Goal: Task Accomplishment & Management: Complete application form

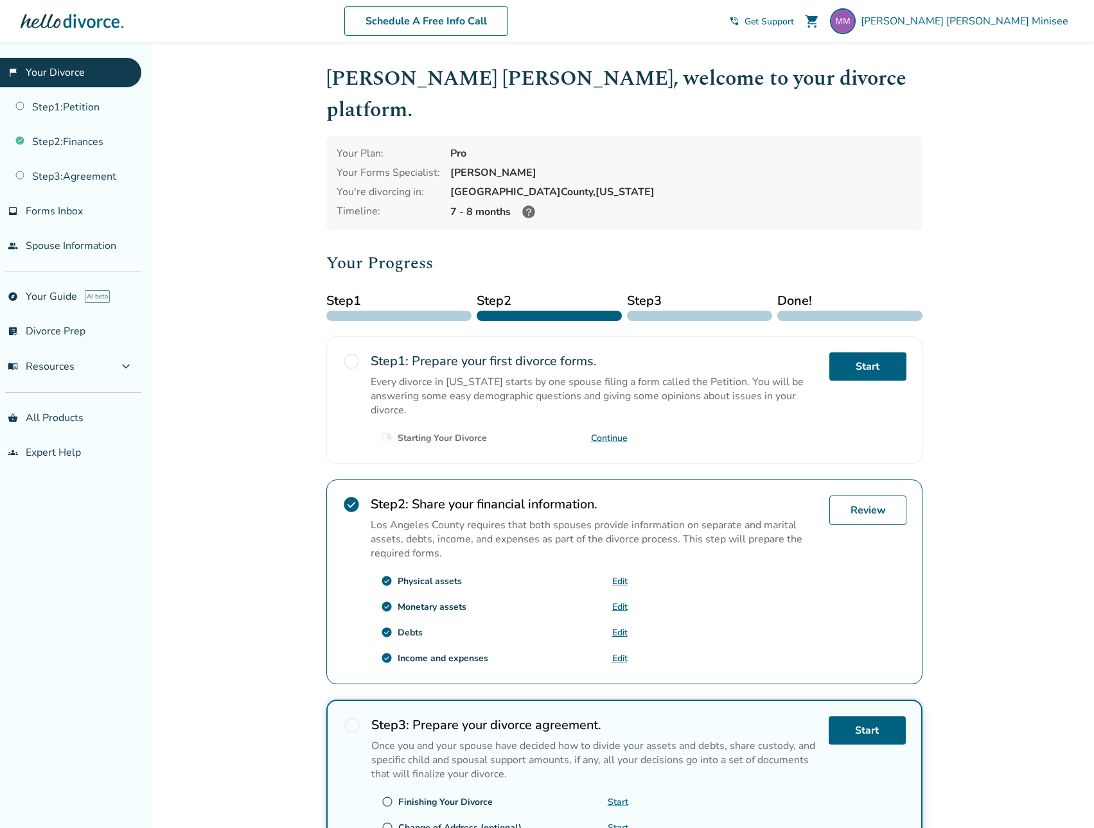
click at [619, 575] on link "Edit" at bounding box center [619, 581] width 15 height 12
click at [620, 601] on link "Edit" at bounding box center [619, 607] width 15 height 12
click at [619, 652] on link "Edit" at bounding box center [619, 658] width 15 height 12
click at [865, 496] on link "Review" at bounding box center [867, 511] width 77 height 30
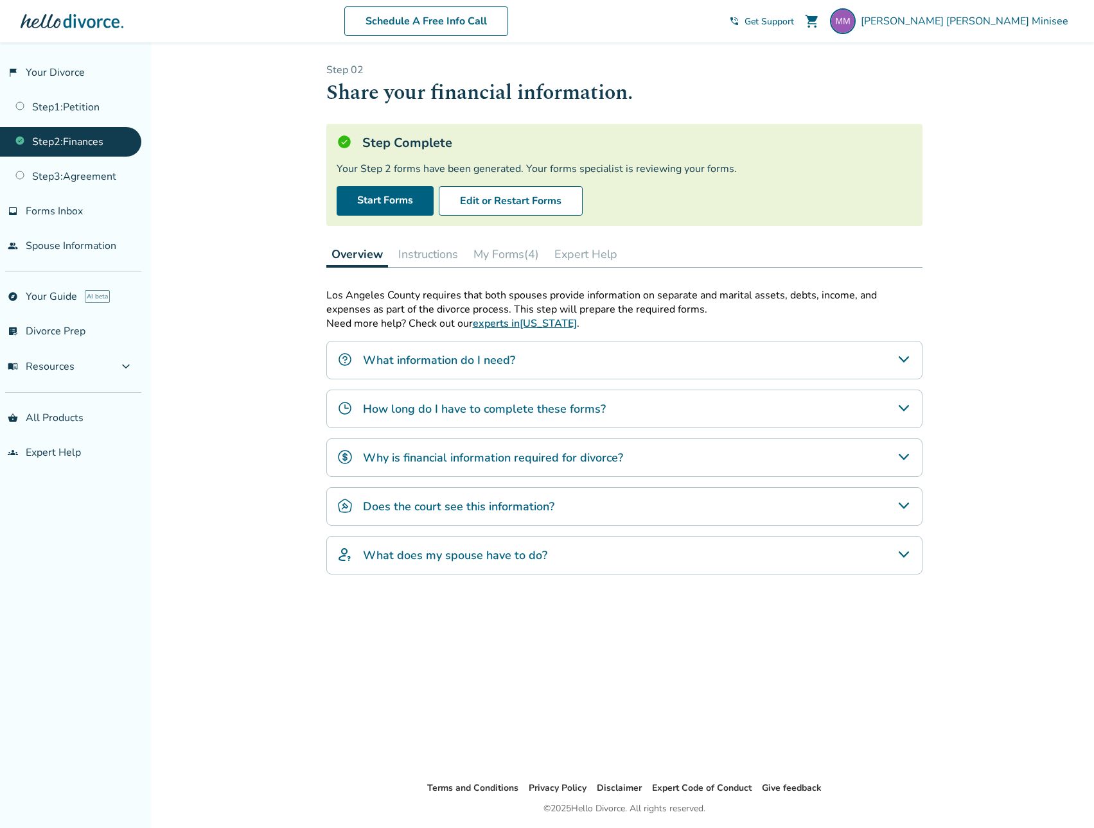
click at [499, 250] on button "My Forms (4)" at bounding box center [506, 254] width 76 height 26
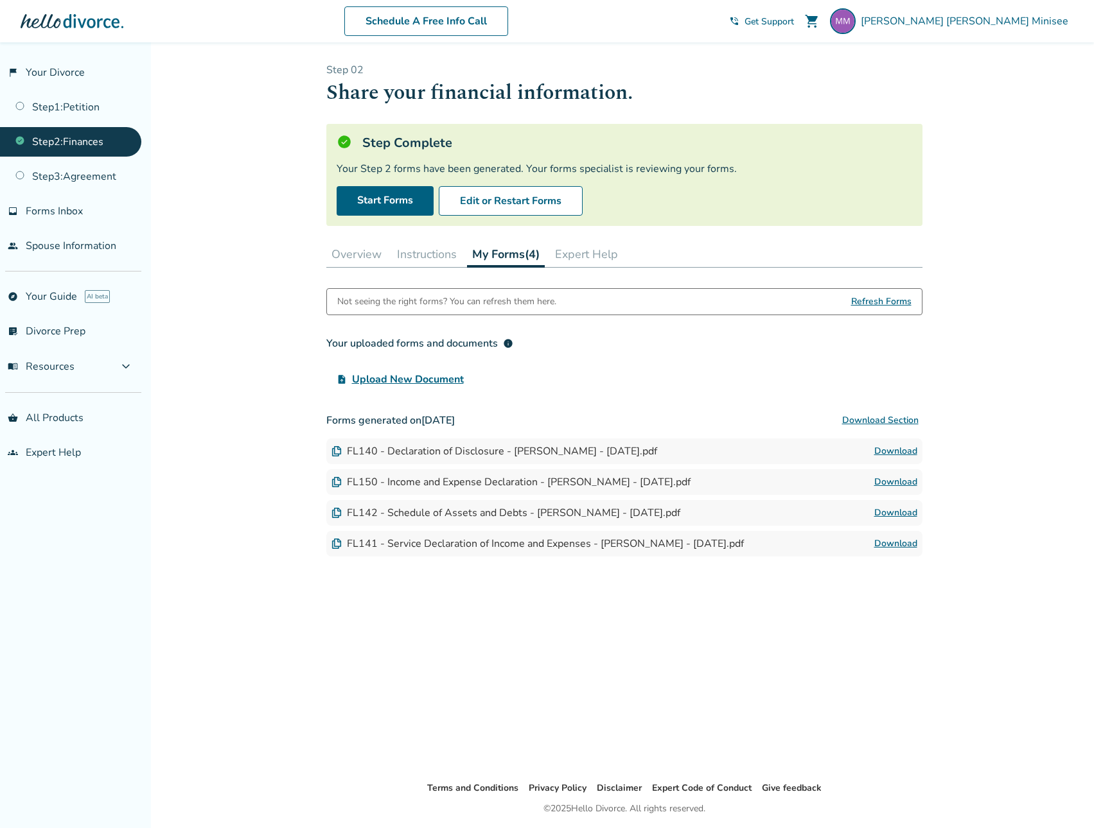
click at [364, 254] on button "Overview" at bounding box center [356, 254] width 60 height 26
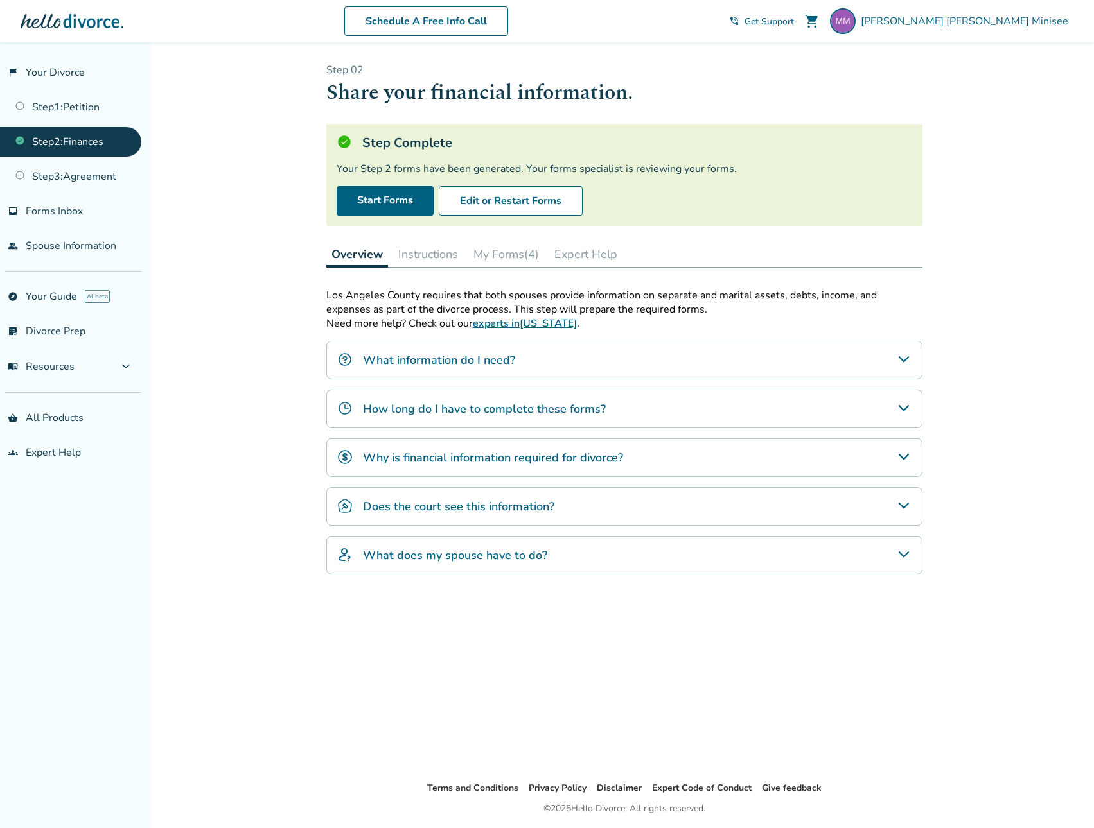
click at [415, 248] on button "Instructions" at bounding box center [428, 254] width 70 height 26
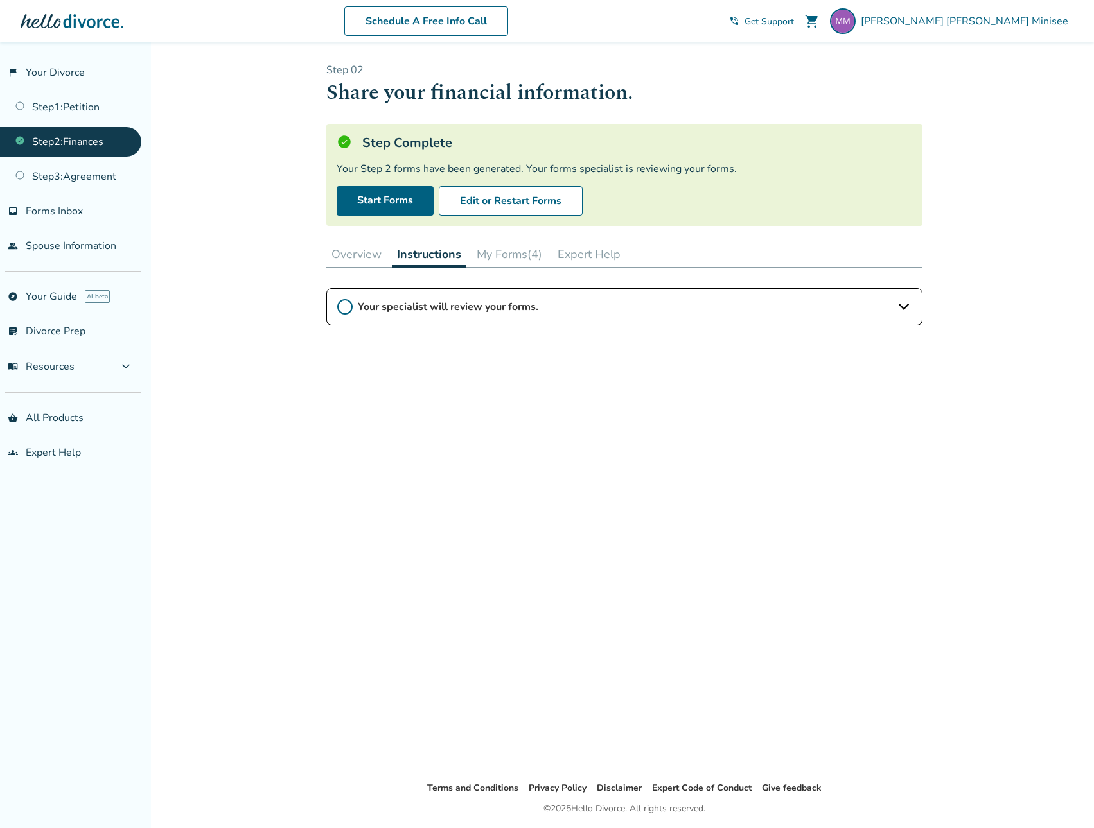
click at [530, 257] on button "My Forms (4)" at bounding box center [509, 254] width 76 height 26
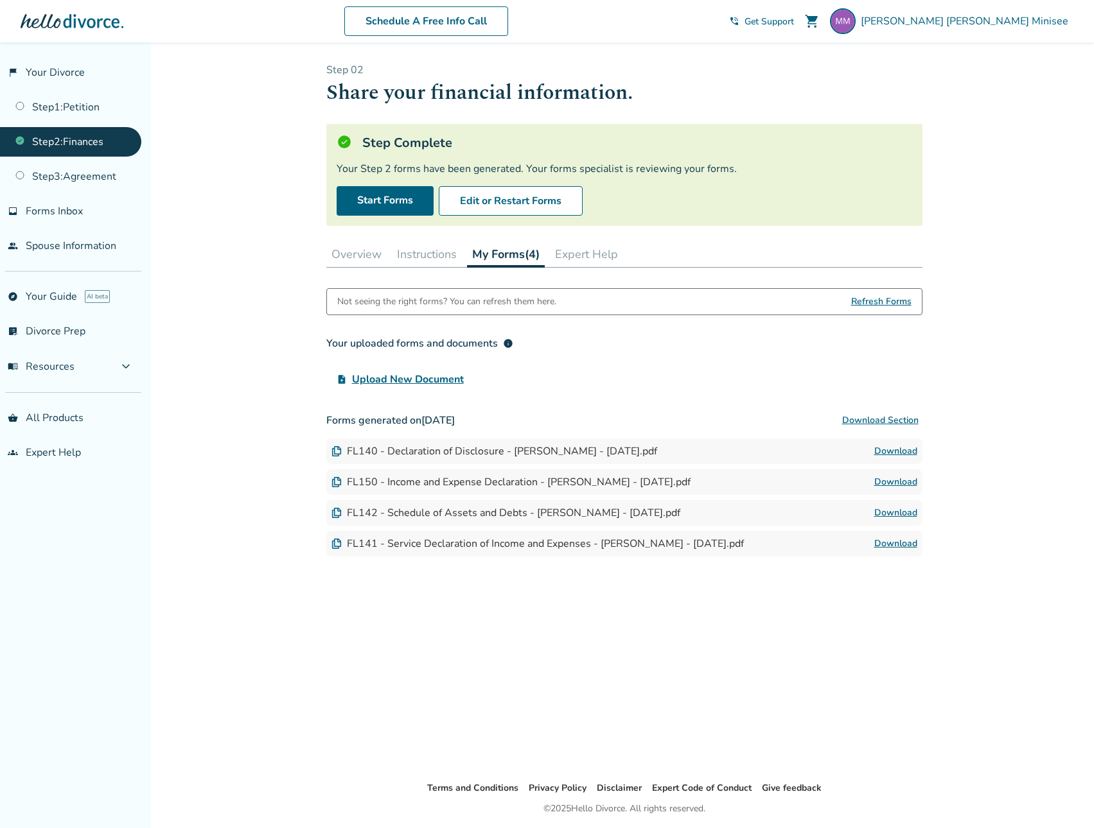
click at [66, 137] on link "Step 2 : Finances" at bounding box center [70, 142] width 141 height 30
click at [66, 101] on link "Step 1 : Petition" at bounding box center [70, 107] width 141 height 30
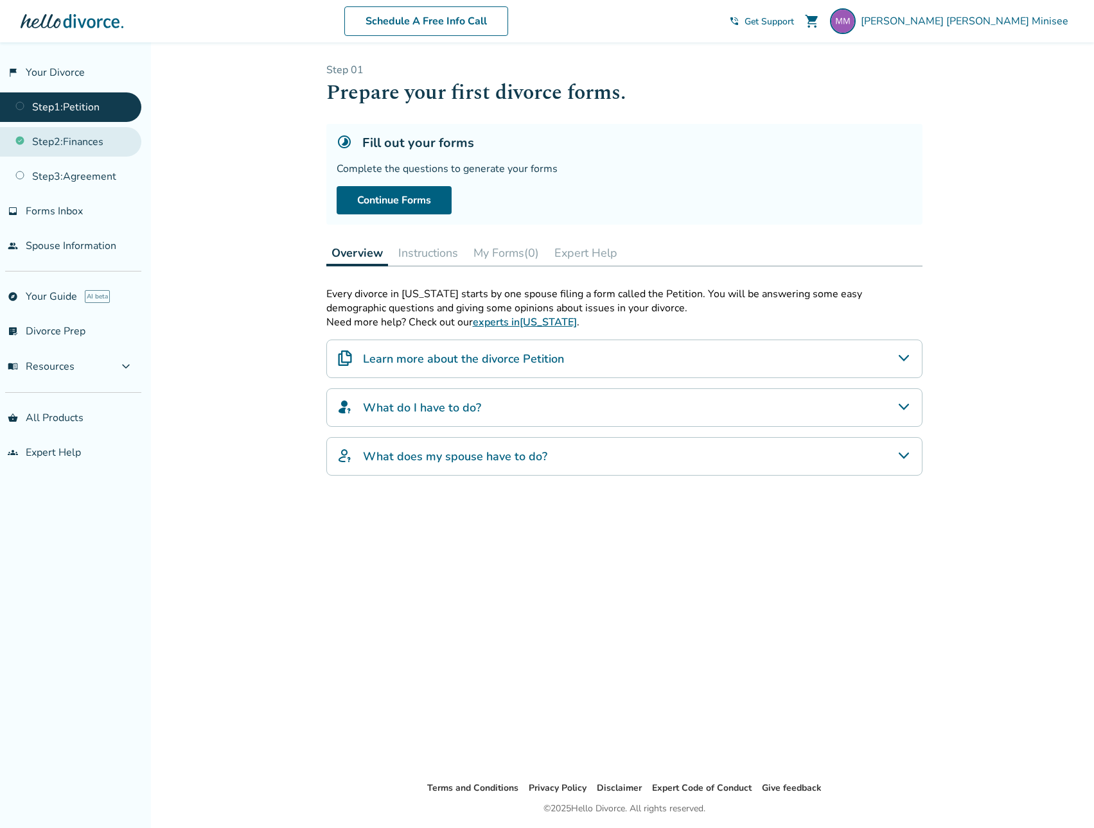
click at [71, 141] on link "Step 2 : Finances" at bounding box center [70, 142] width 141 height 30
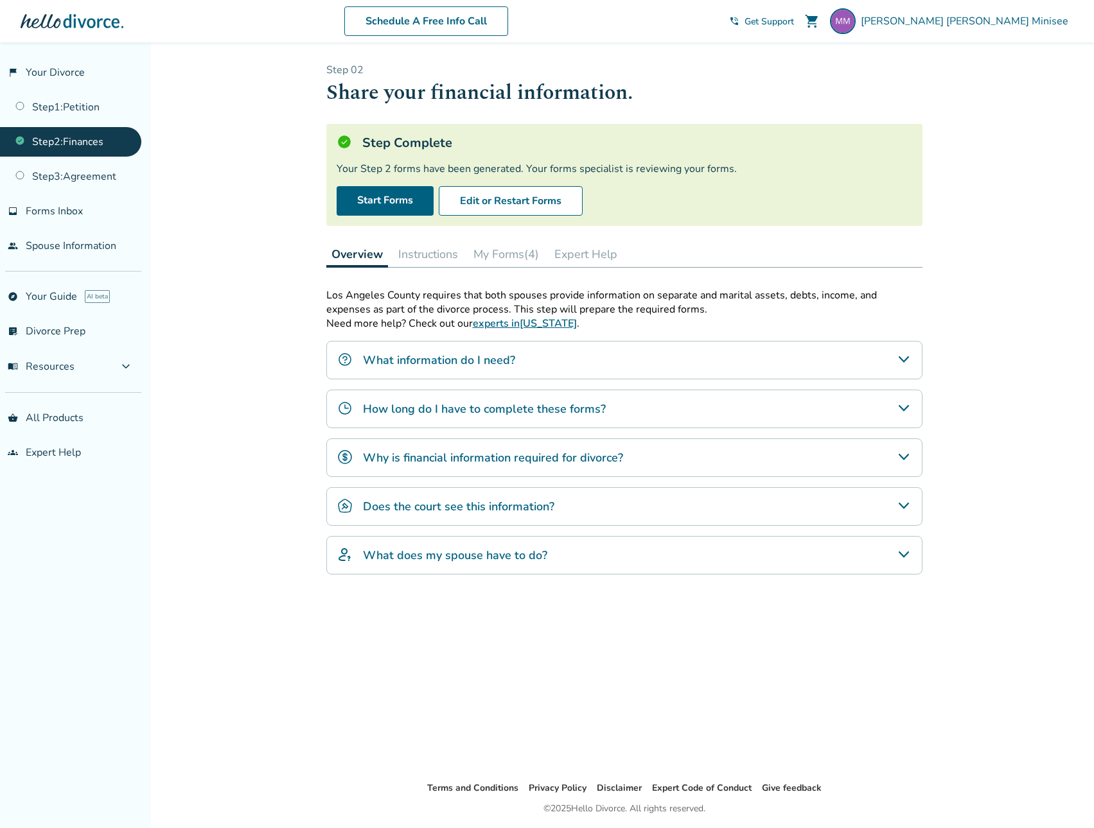
click at [502, 252] on button "My Forms (4)" at bounding box center [506, 254] width 76 height 26
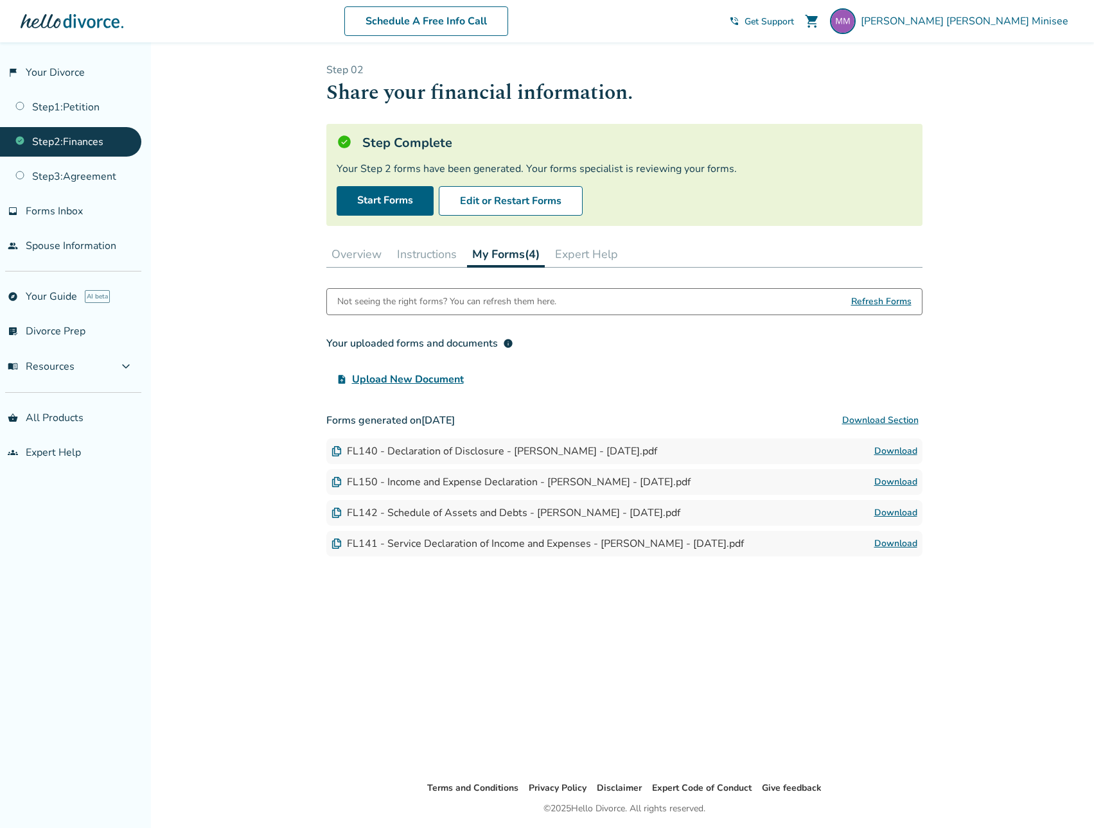
click at [434, 256] on button "Instructions" at bounding box center [427, 254] width 70 height 26
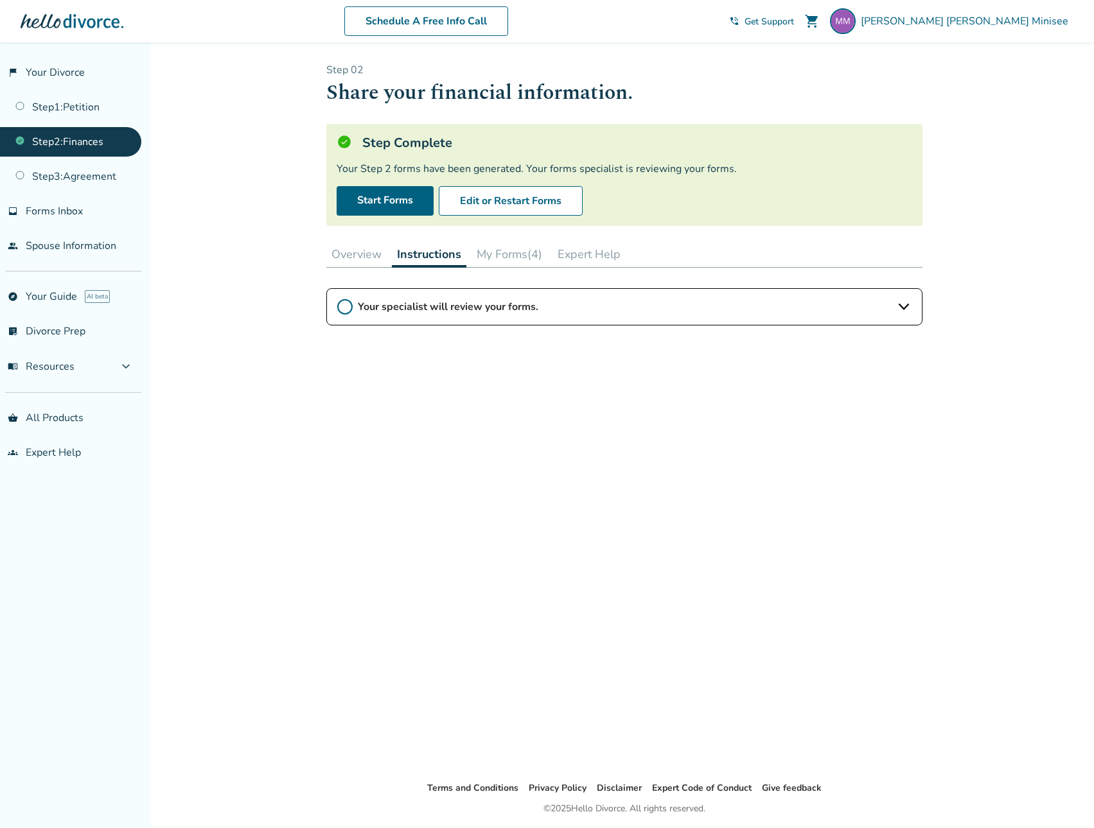
click at [351, 253] on button "Overview" at bounding box center [356, 254] width 60 height 26
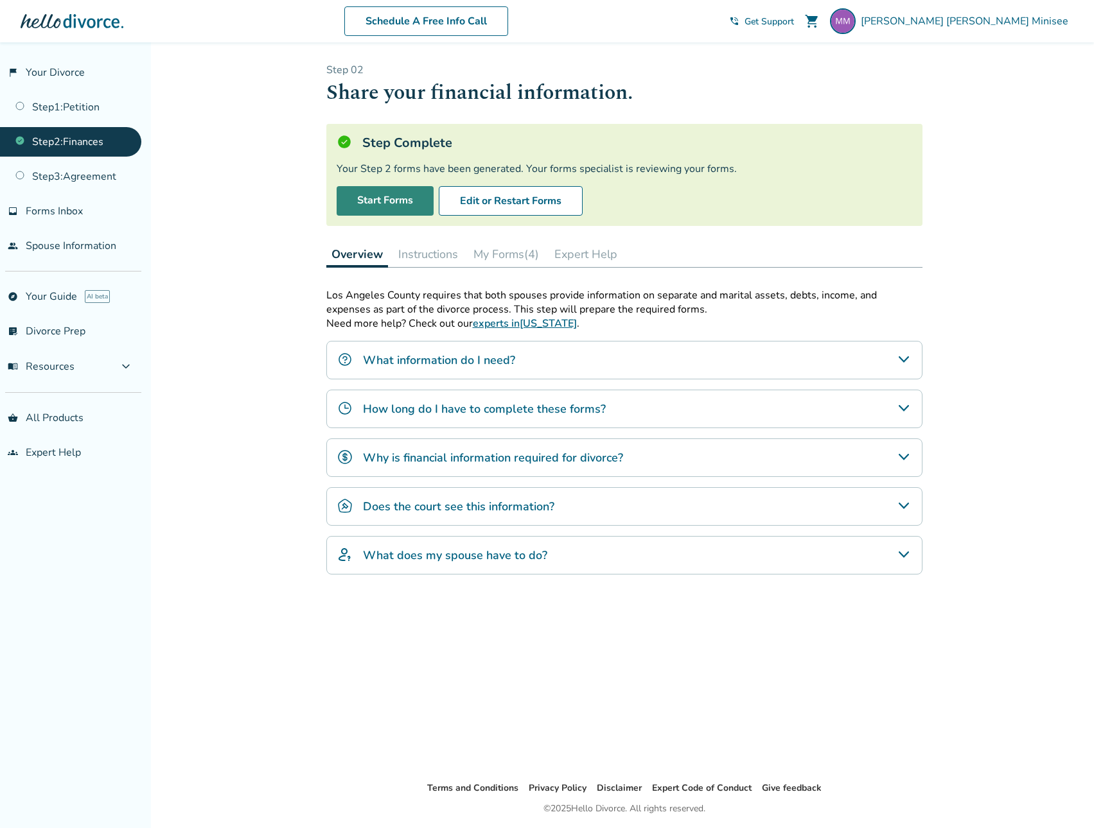
click at [384, 205] on link "Start Forms" at bounding box center [385, 201] width 97 height 30
click at [514, 254] on button "My Forms (4)" at bounding box center [506, 254] width 76 height 26
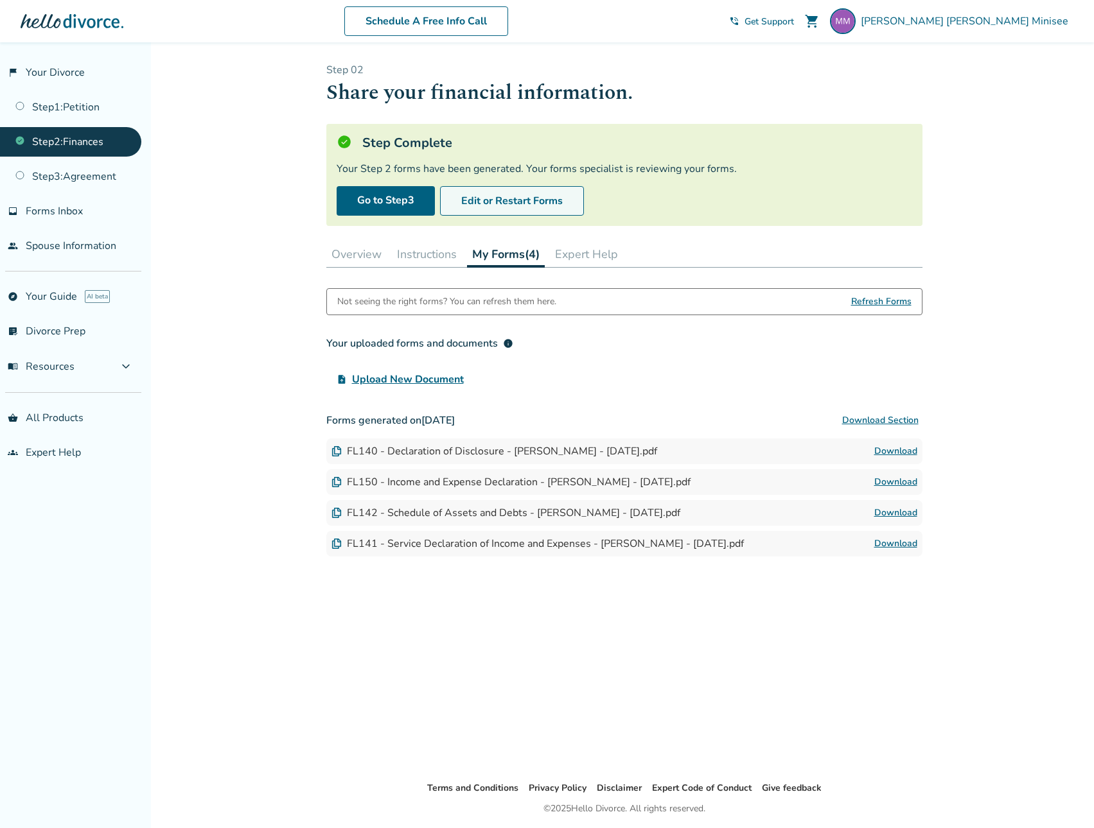
click at [564, 205] on button "Edit or Restart Forms" at bounding box center [512, 201] width 144 height 30
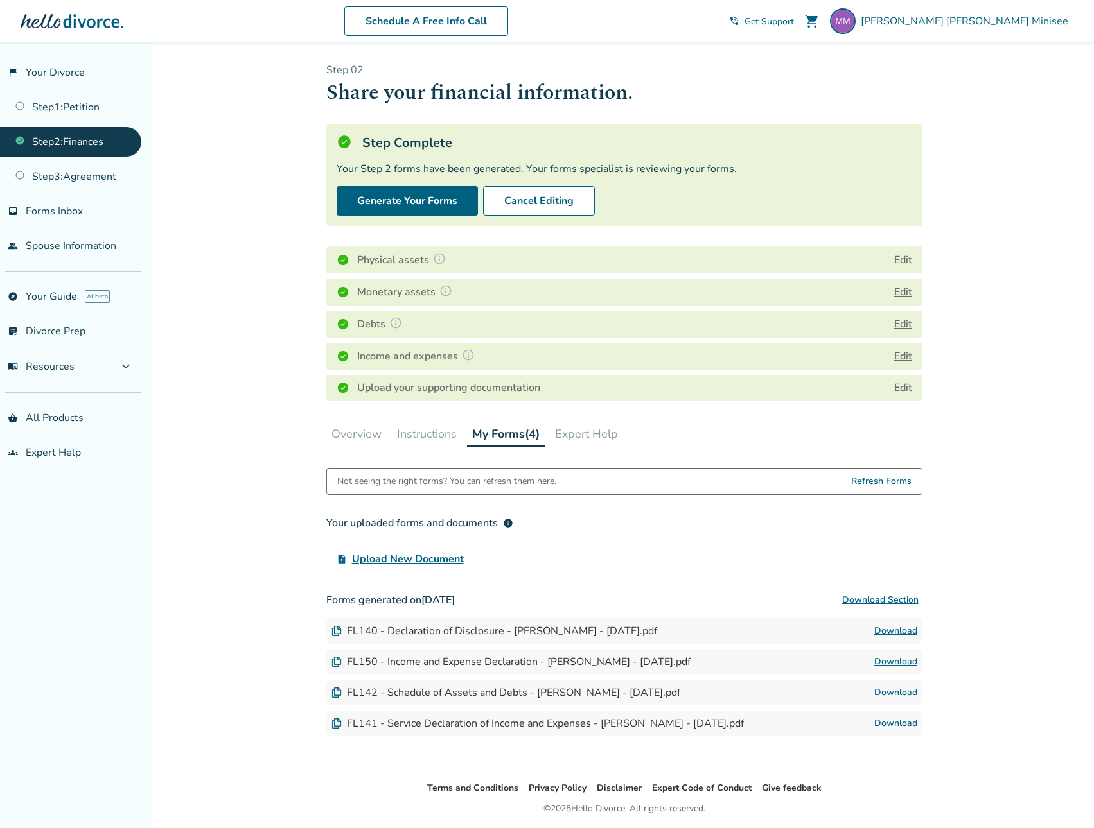
click at [898, 349] on button "Edit" at bounding box center [903, 356] width 18 height 15
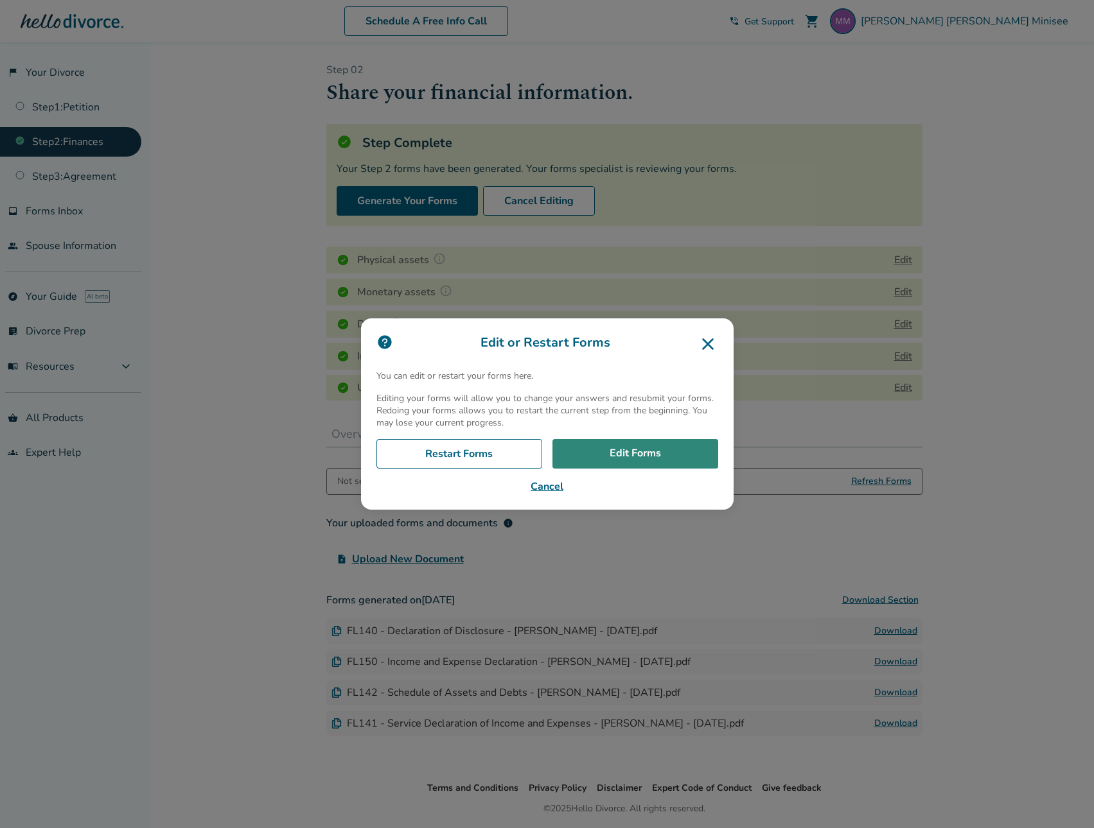
click at [637, 457] on link "Edit Forms" at bounding box center [635, 454] width 166 height 30
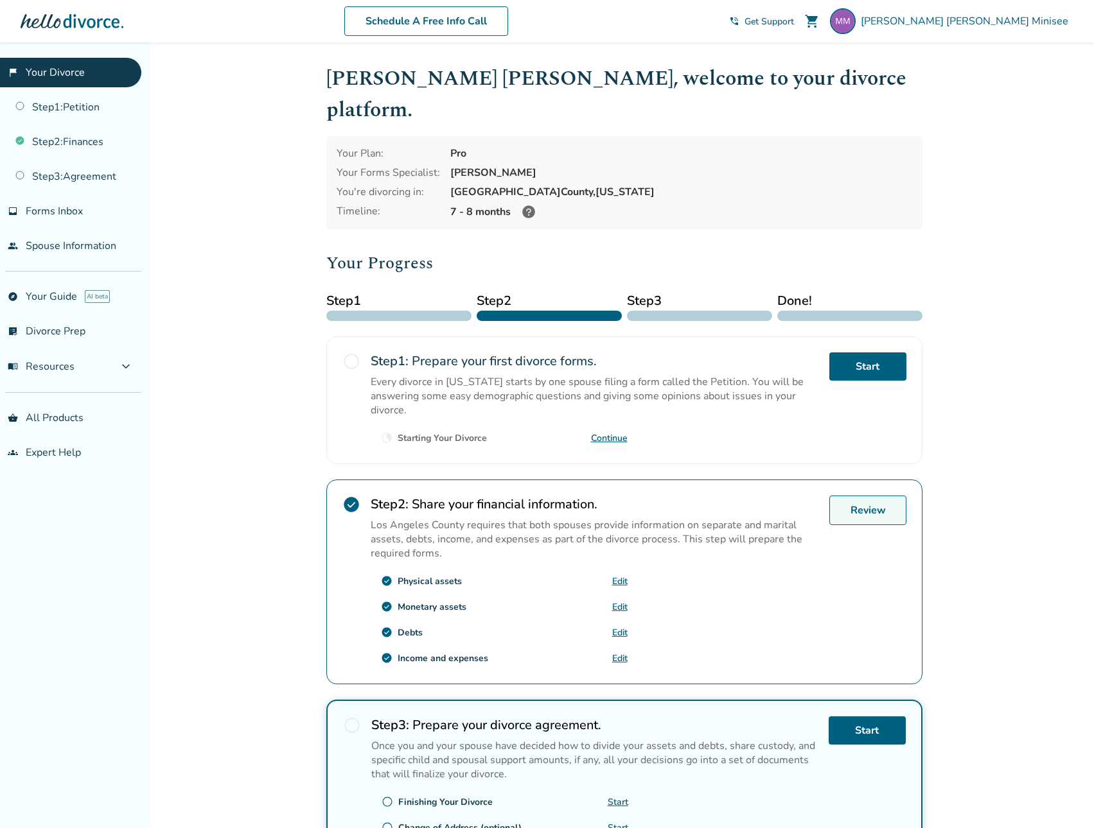
click at [878, 496] on link "Review" at bounding box center [867, 511] width 77 height 30
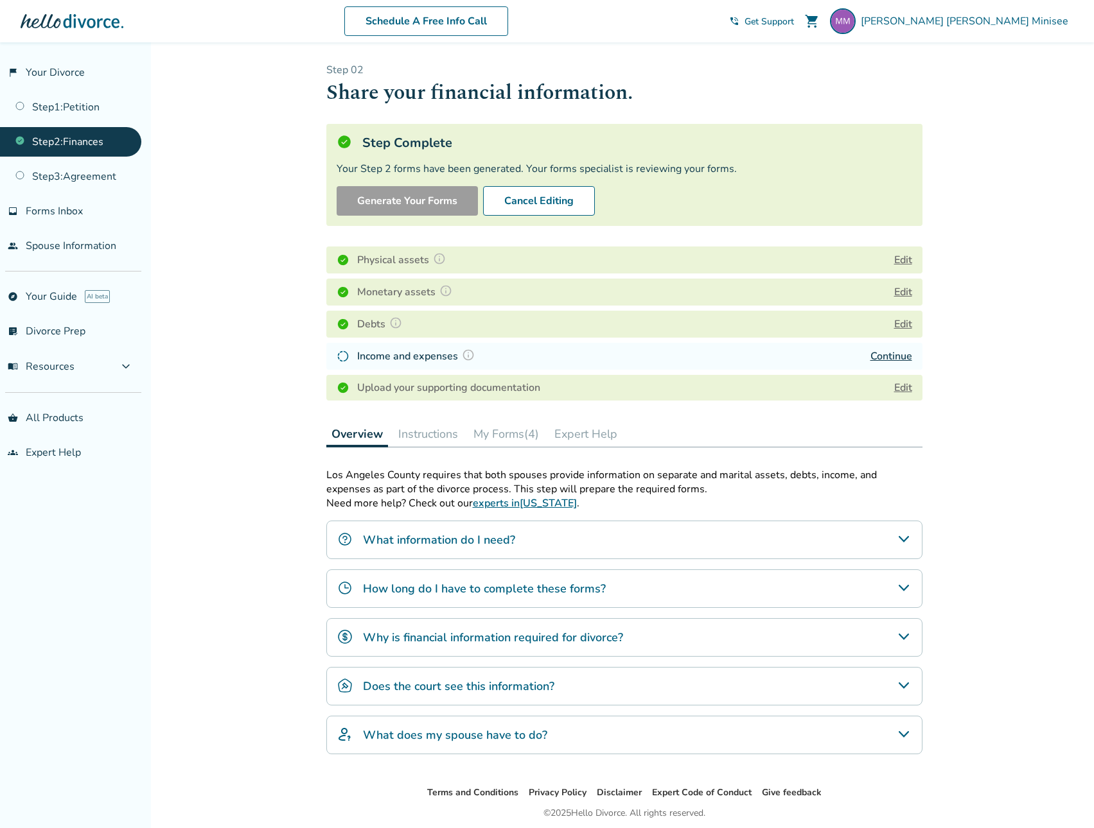
click at [898, 355] on link "Continue" at bounding box center [891, 356] width 42 height 14
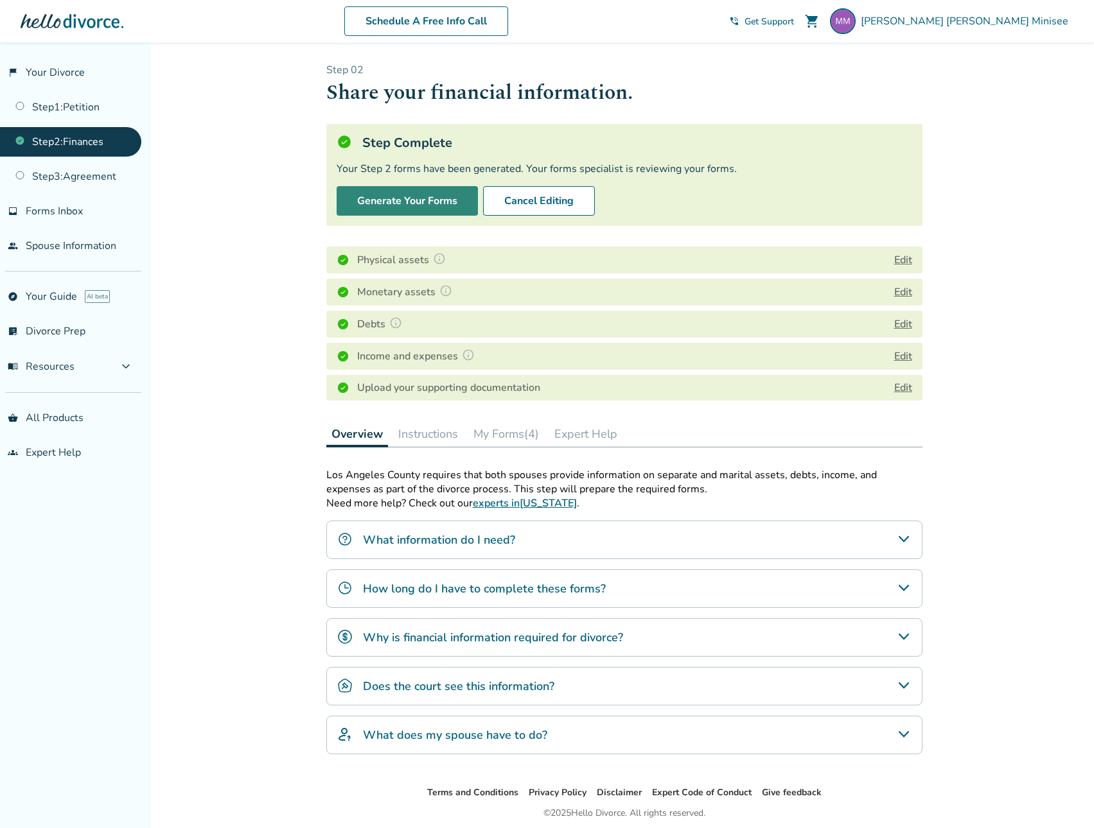
click at [396, 204] on button "Generate Your Forms" at bounding box center [407, 201] width 141 height 30
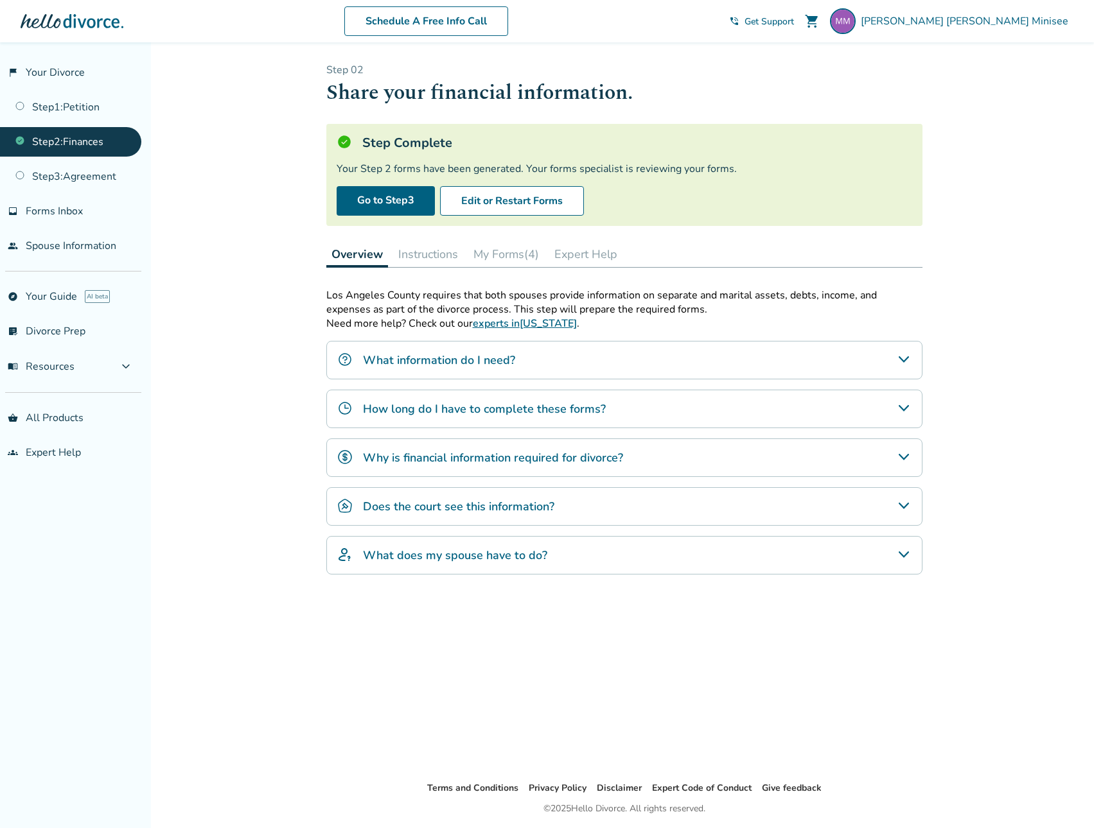
click at [498, 247] on button "My Forms (4)" at bounding box center [506, 254] width 76 height 26
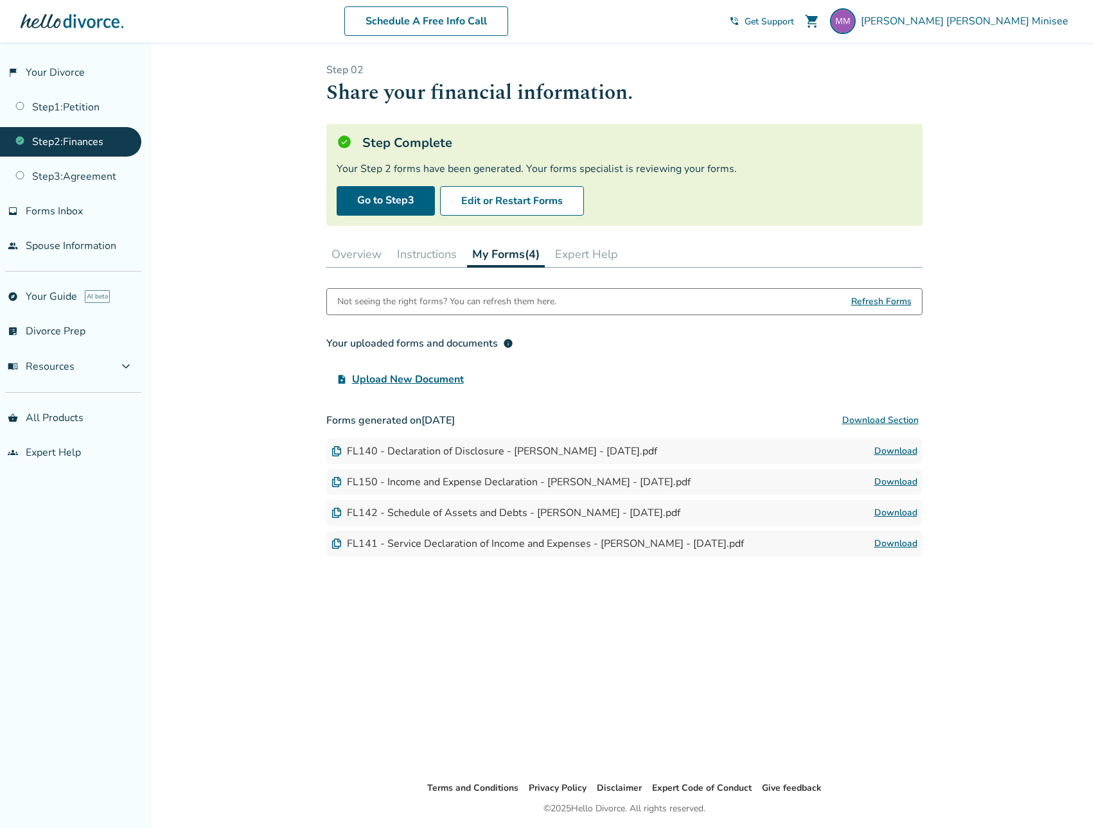
click at [632, 683] on div "Not seeing the right forms? You can refresh them here. Refresh Forms Your uploa…" at bounding box center [624, 524] width 596 height 472
click at [880, 300] on span "Refresh Forms" at bounding box center [881, 302] width 60 height 26
click at [879, 303] on span "Refresh Forms" at bounding box center [881, 302] width 60 height 26
click at [963, 338] on div "Added to cart Step 0 2 Share your financial information. Step Complete Your Ste…" at bounding box center [547, 456] width 1094 height 828
click at [363, 252] on button "Overview" at bounding box center [356, 254] width 60 height 26
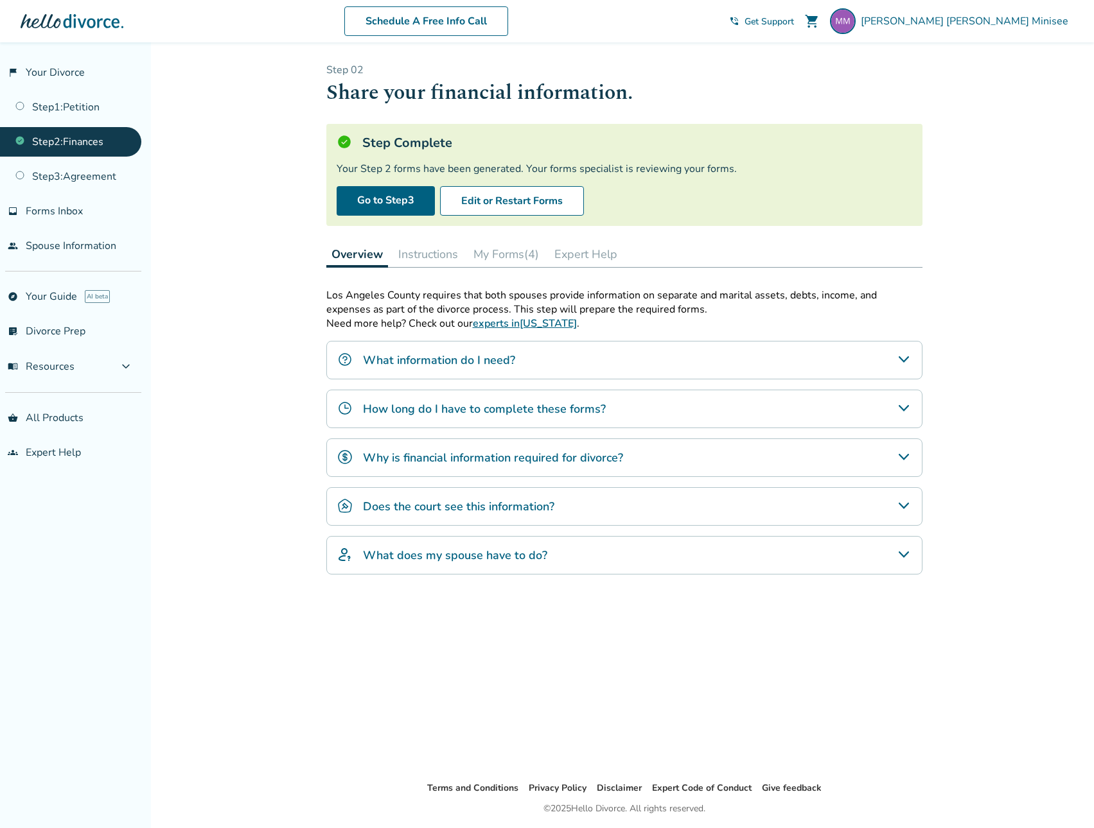
click at [475, 506] on h4 "Does the court see this information?" at bounding box center [458, 506] width 191 height 17
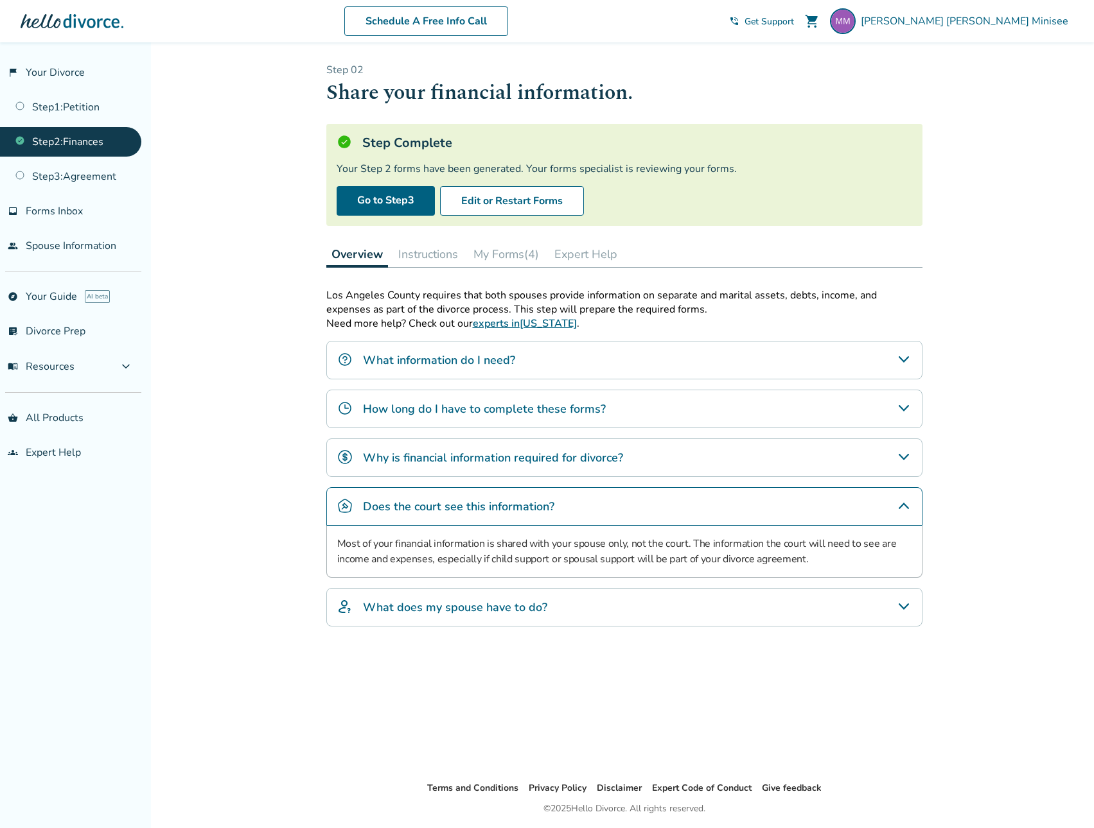
click at [501, 604] on h4 "What does my spouse have to do?" at bounding box center [455, 607] width 184 height 17
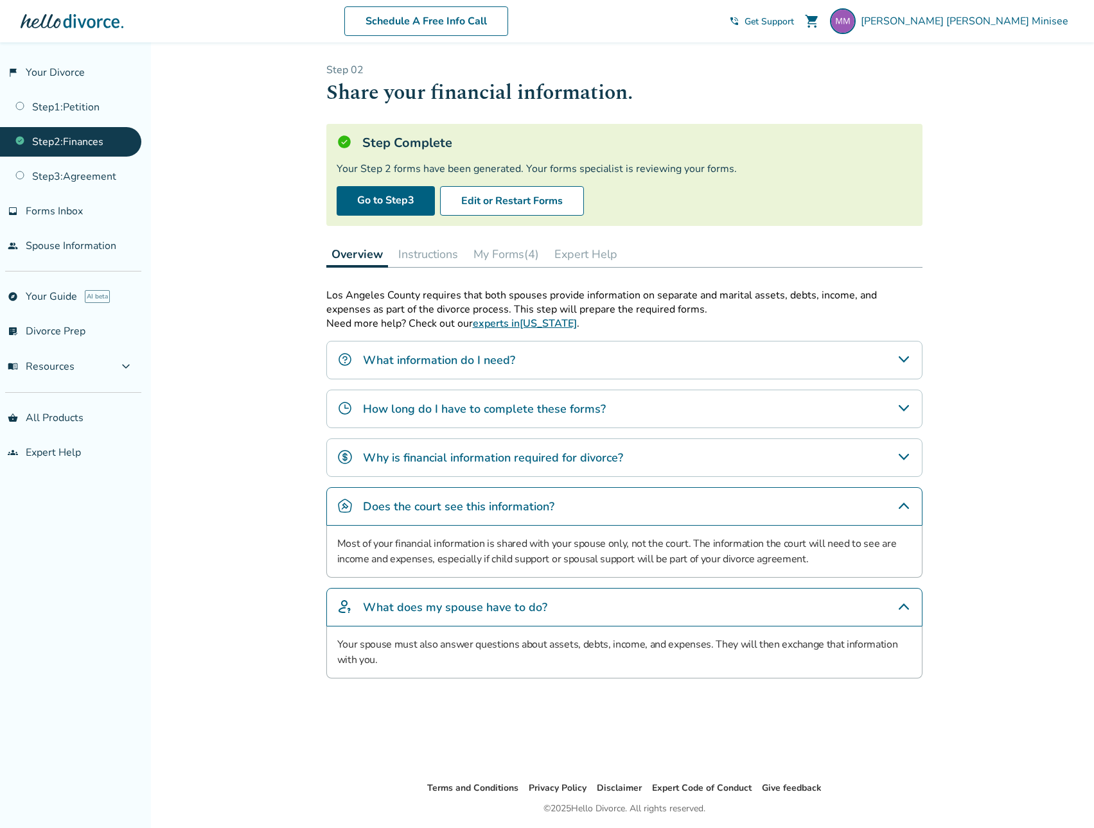
click at [999, 487] on div "Added to cart Step 0 2 Share your financial information. Step Complete Your Ste…" at bounding box center [547, 456] width 1094 height 828
click at [73, 247] on link "people Spouse Information" at bounding box center [70, 246] width 141 height 30
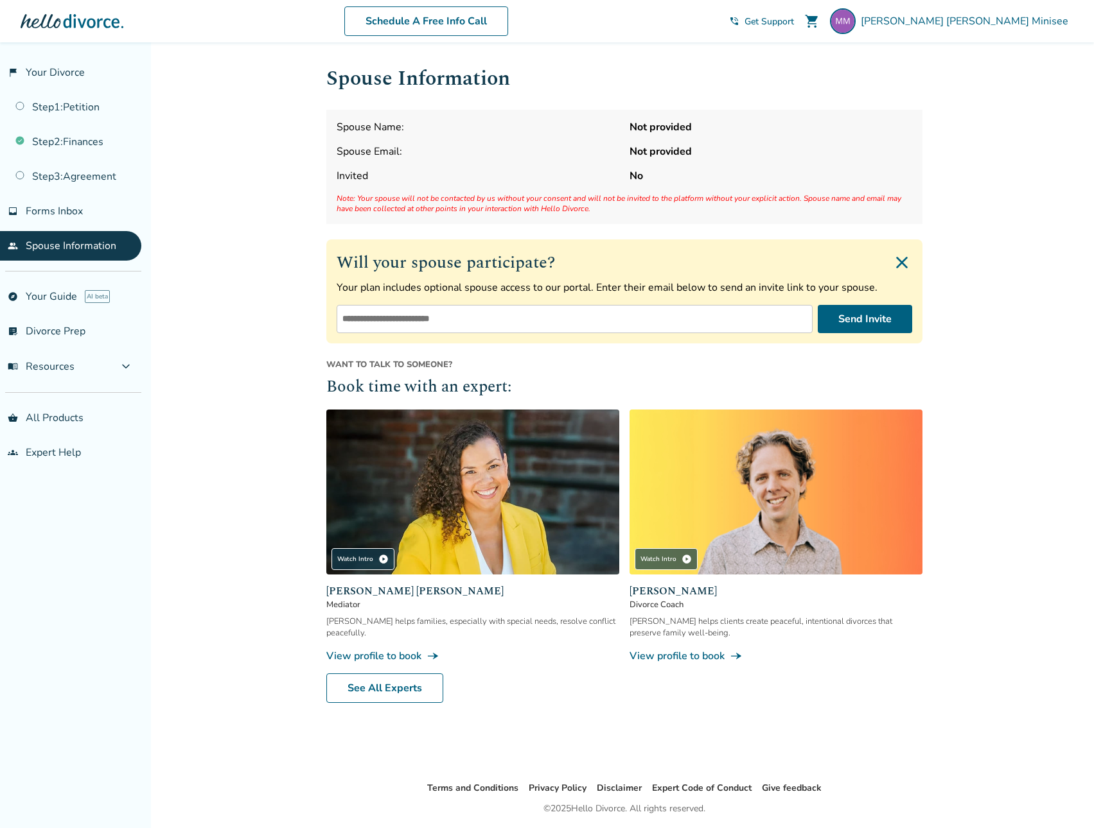
click at [898, 267] on img "Close invite form" at bounding box center [901, 262] width 21 height 21
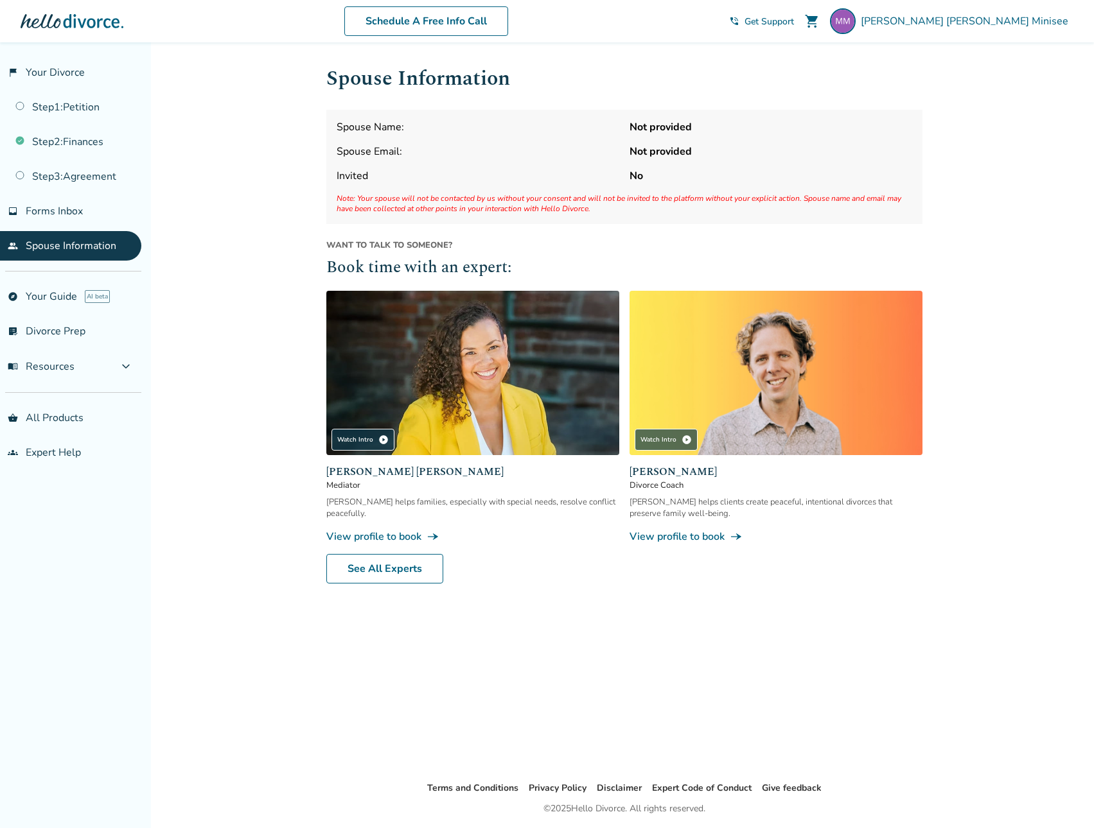
click at [82, 629] on div "flag_2 Your Divorce Step 1 : Petition Step 2 : Finances Step 3 : Agreement inbo…" at bounding box center [75, 435] width 151 height 786
click at [63, 107] on link "Step 1 : Petition" at bounding box center [70, 107] width 141 height 30
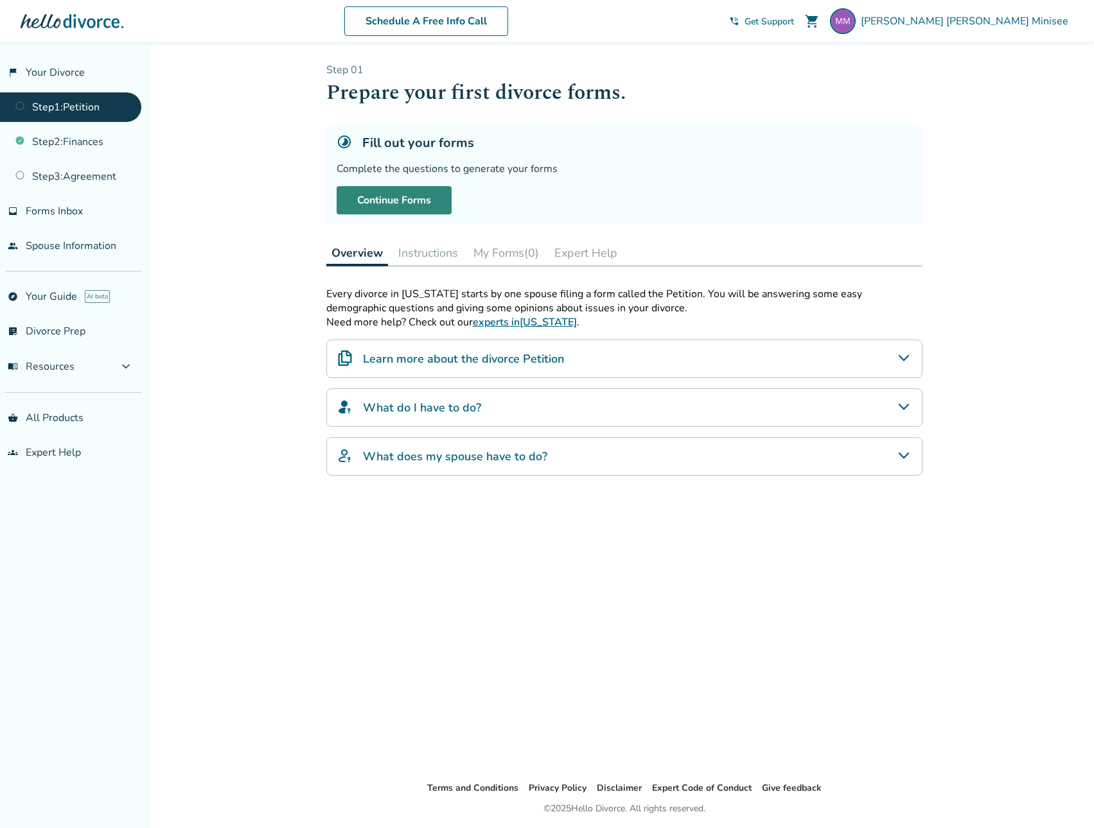
click at [415, 204] on link "Continue Forms" at bounding box center [394, 200] width 115 height 28
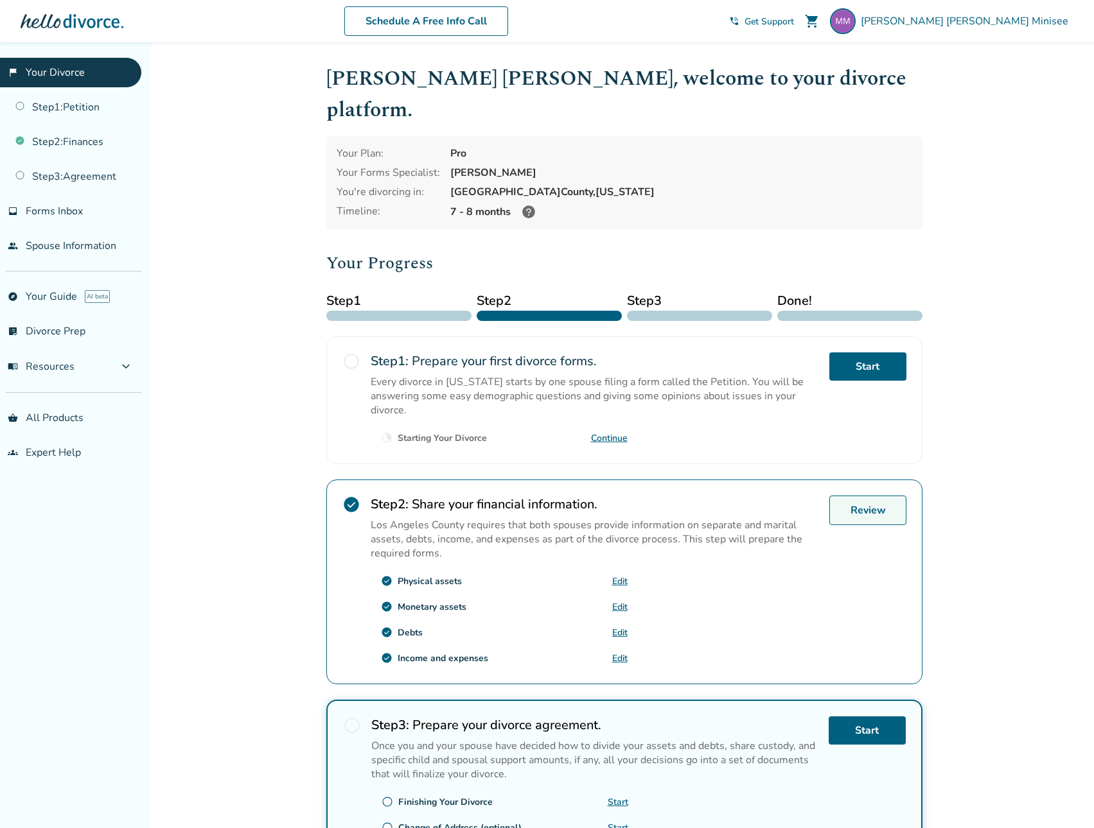
click at [877, 496] on link "Review" at bounding box center [867, 511] width 77 height 30
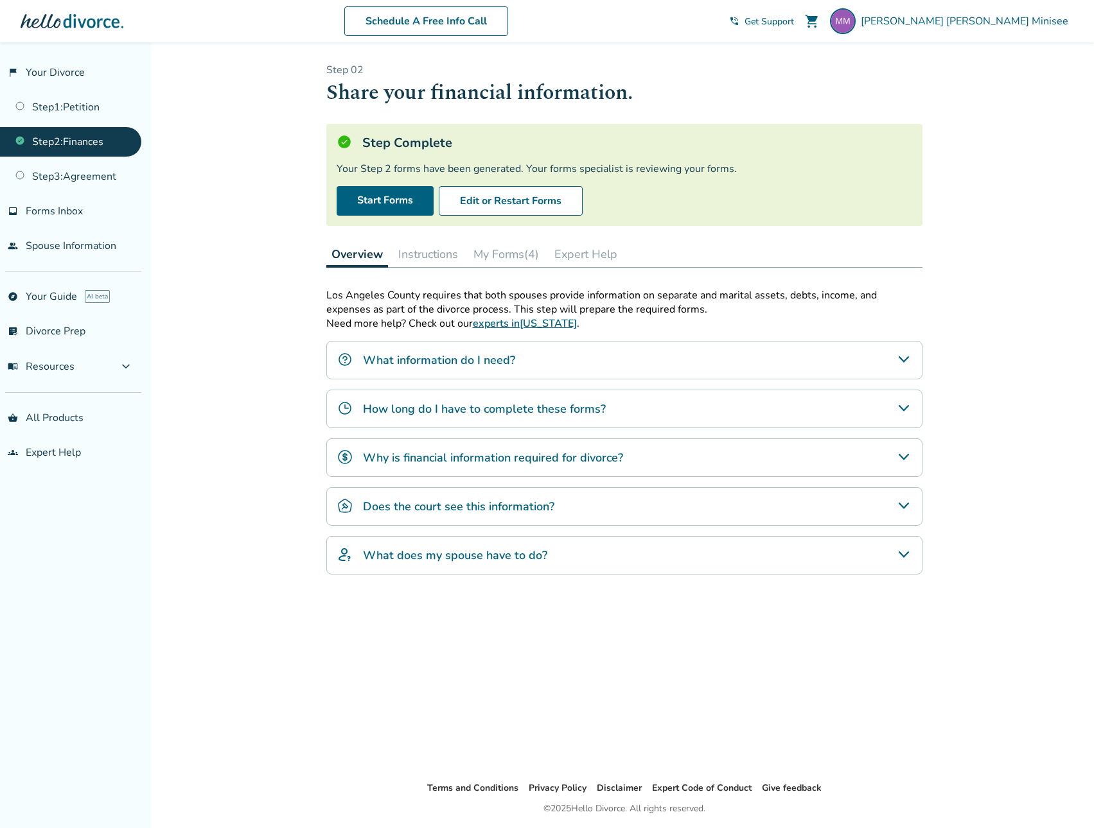
click at [519, 257] on button "My Forms (4)" at bounding box center [506, 254] width 76 height 26
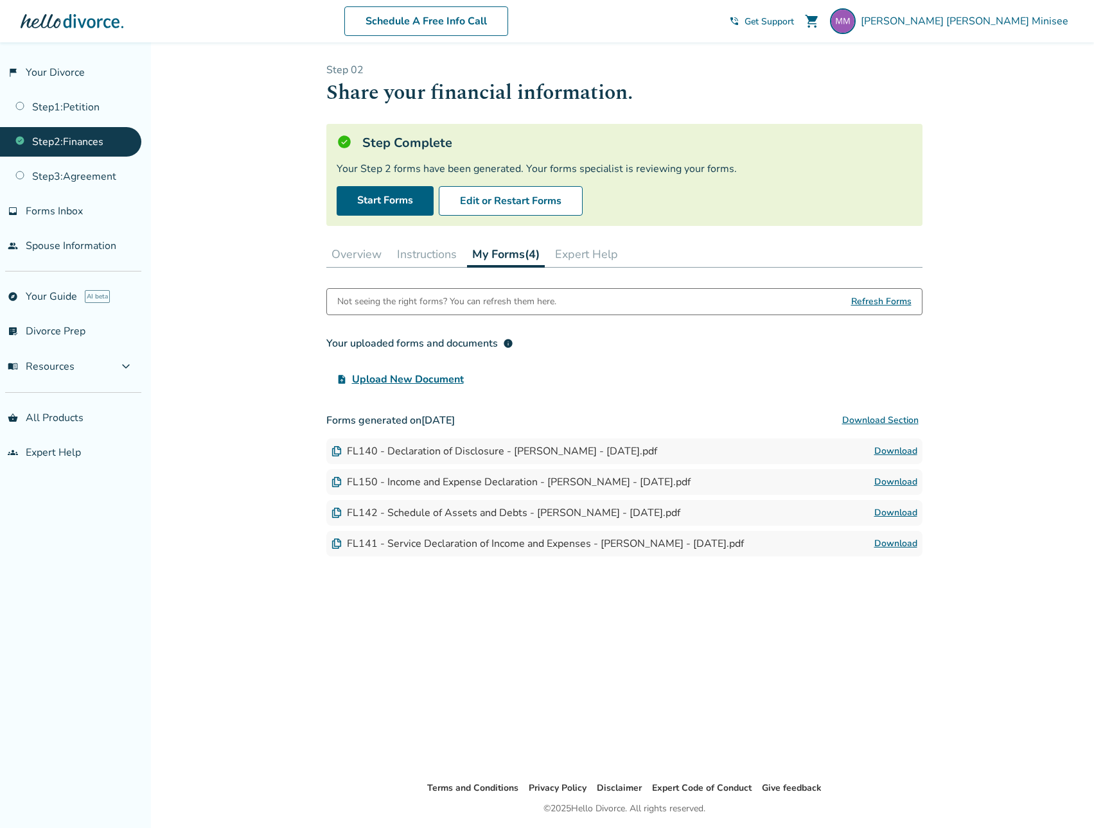
click at [853, 302] on span "Refresh Forms" at bounding box center [881, 302] width 60 height 26
click at [37, 412] on link "shopping_basket All Products" at bounding box center [70, 418] width 141 height 30
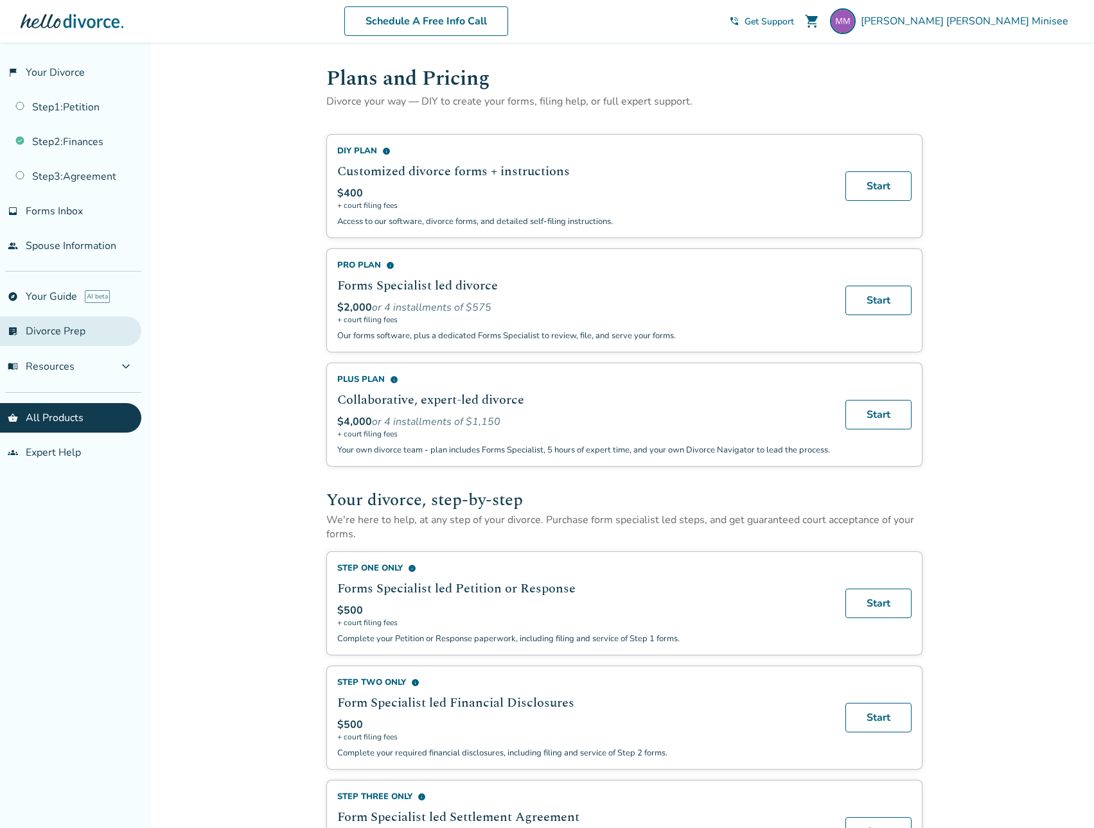
click at [49, 335] on link "list_alt_check Divorce Prep" at bounding box center [70, 332] width 141 height 30
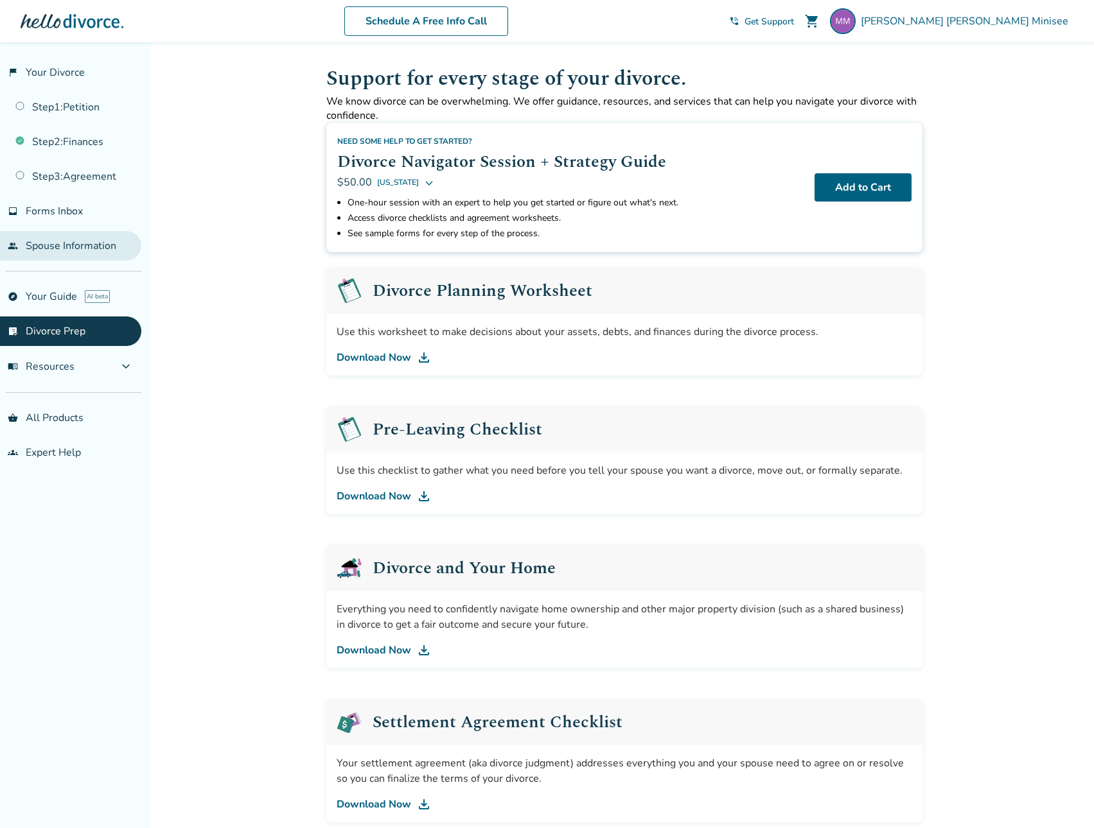
click at [53, 236] on link "people Spouse Information" at bounding box center [70, 246] width 141 height 30
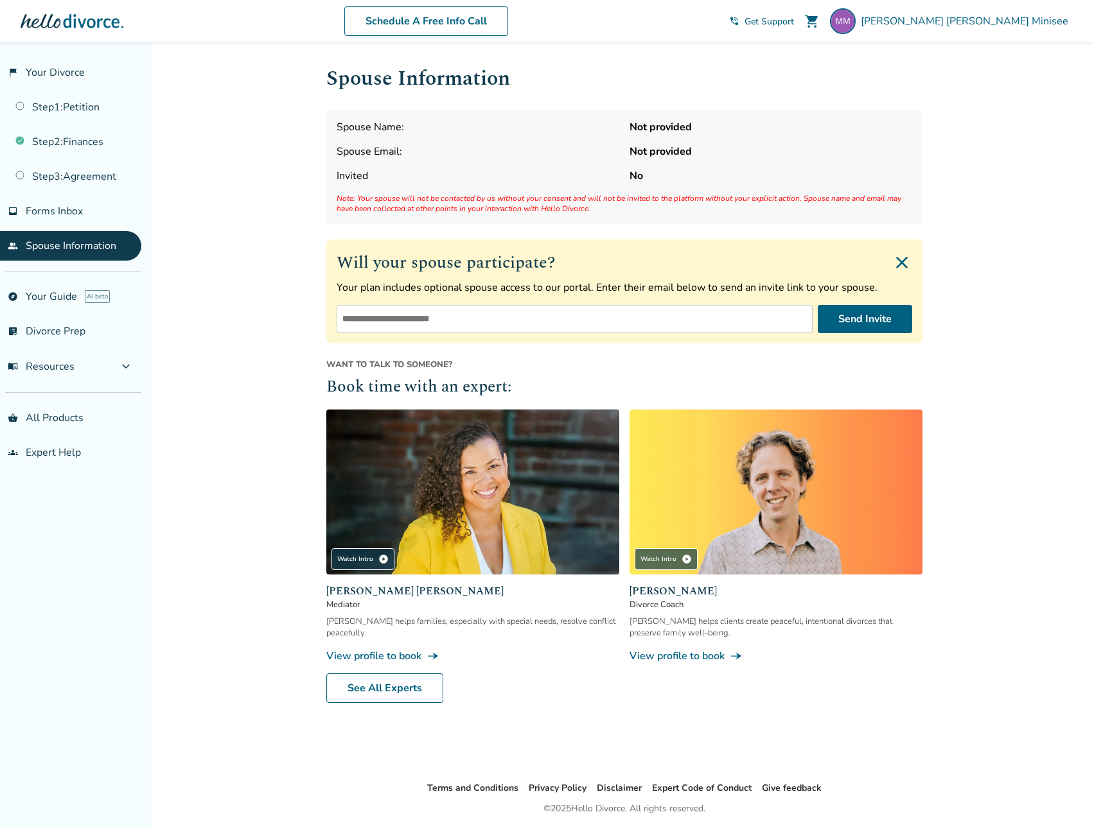
click at [545, 184] on div "Spouse Name: Not provided Spouse Email: Not provided Invited No Note: Your spou…" at bounding box center [624, 167] width 596 height 114
click at [913, 263] on div "Will your spouse participate? Your plan includes optional spouse access to our …" at bounding box center [624, 292] width 596 height 104
click at [55, 77] on link "flag_2 Your Divorce" at bounding box center [70, 73] width 141 height 30
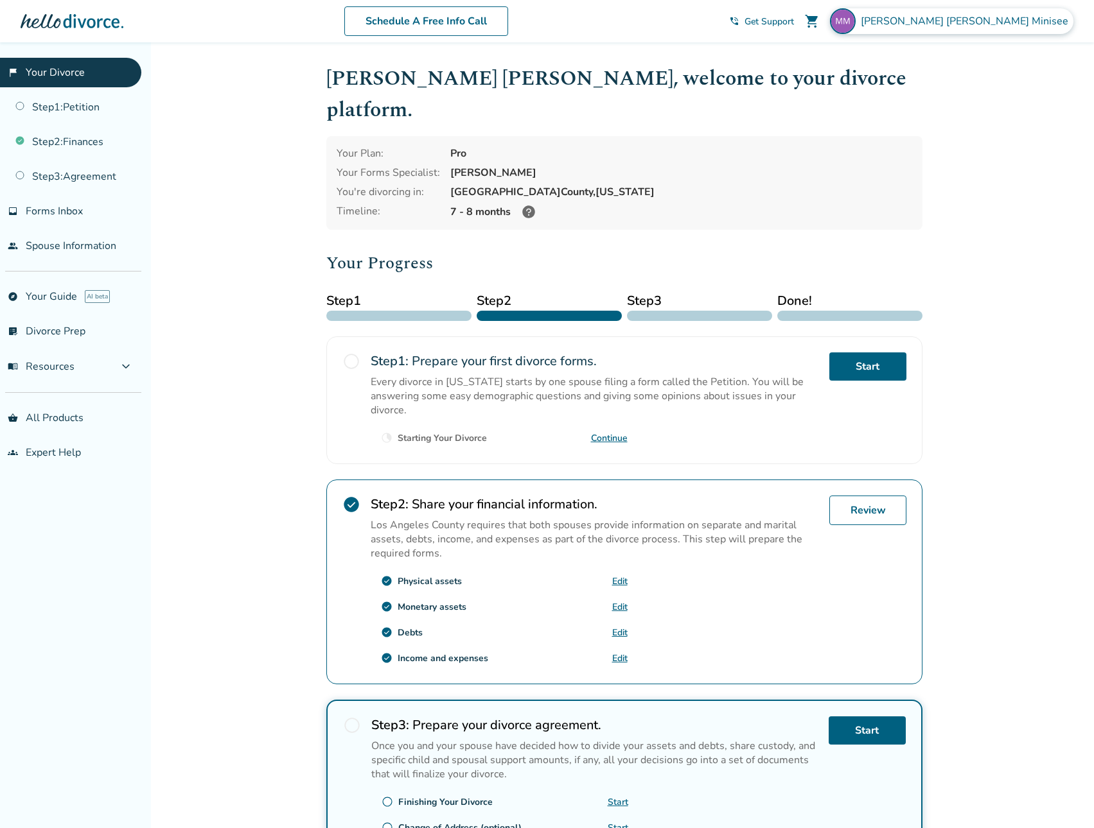
click at [1020, 24] on span "[PERSON_NAME]" at bounding box center [967, 21] width 213 height 14
click at [917, 218] on button "Sign Out" at bounding box center [926, 227] width 49 height 19
